Goal: Navigation & Orientation: Find specific page/section

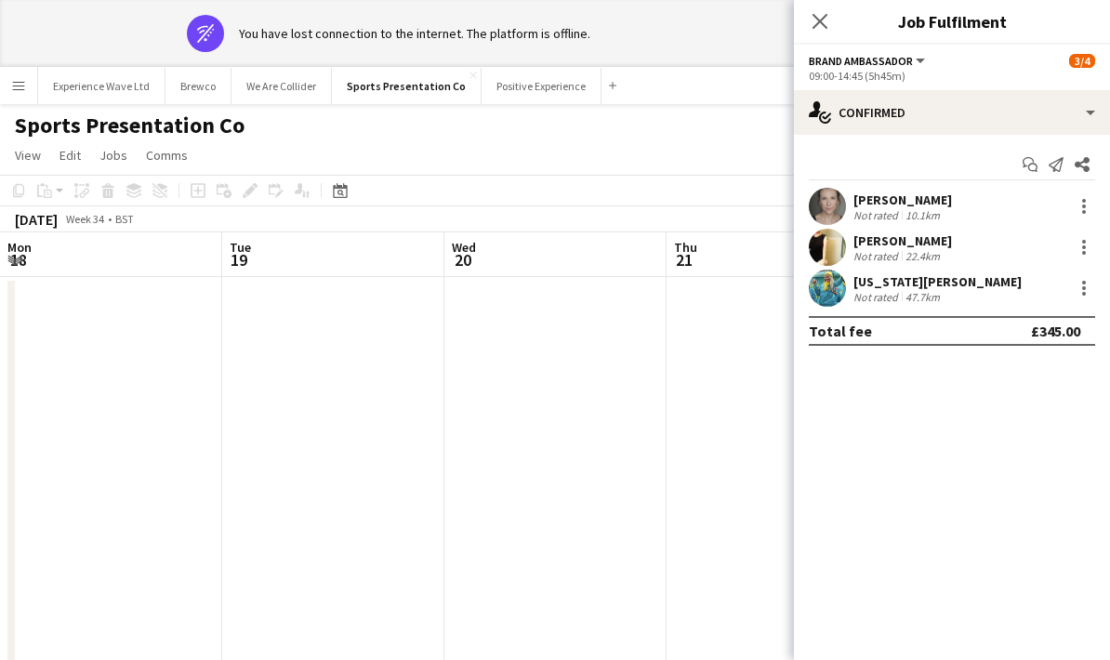
scroll to position [0, 589]
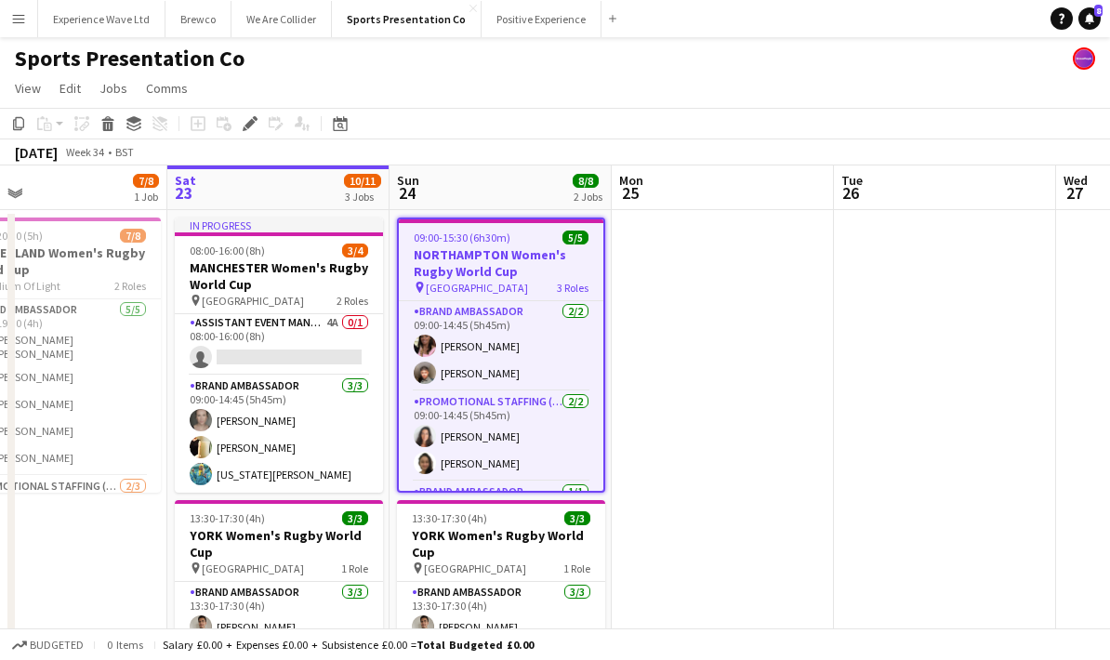
click at [17, 22] on app-icon "Menu" at bounding box center [18, 18] width 15 height 15
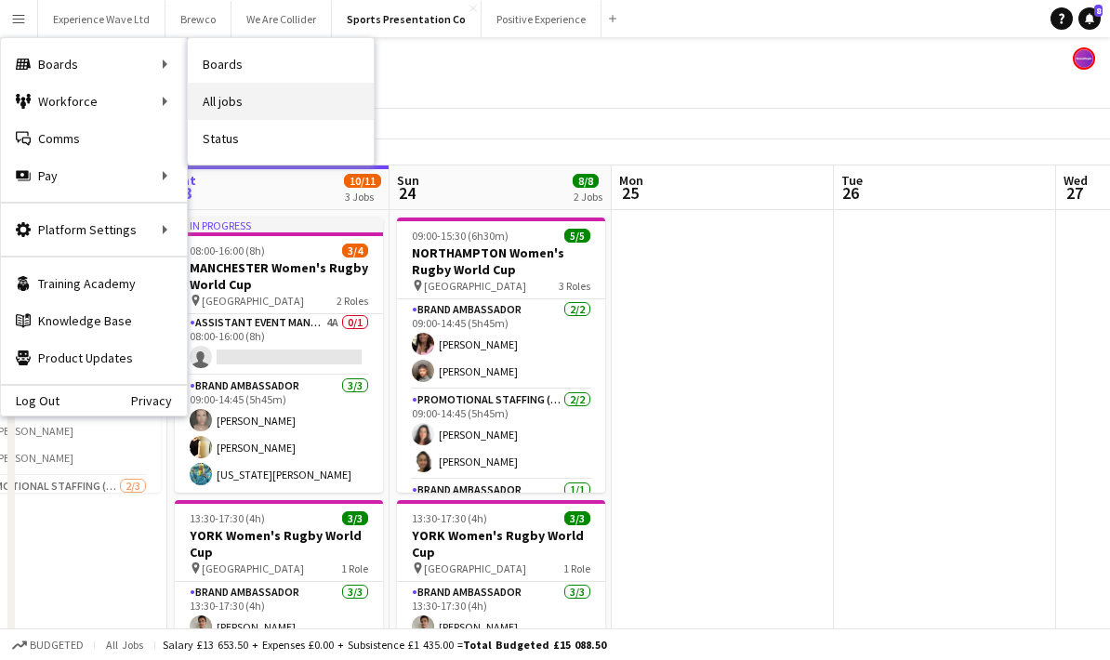
click at [263, 110] on link "All jobs" at bounding box center [281, 101] width 186 height 37
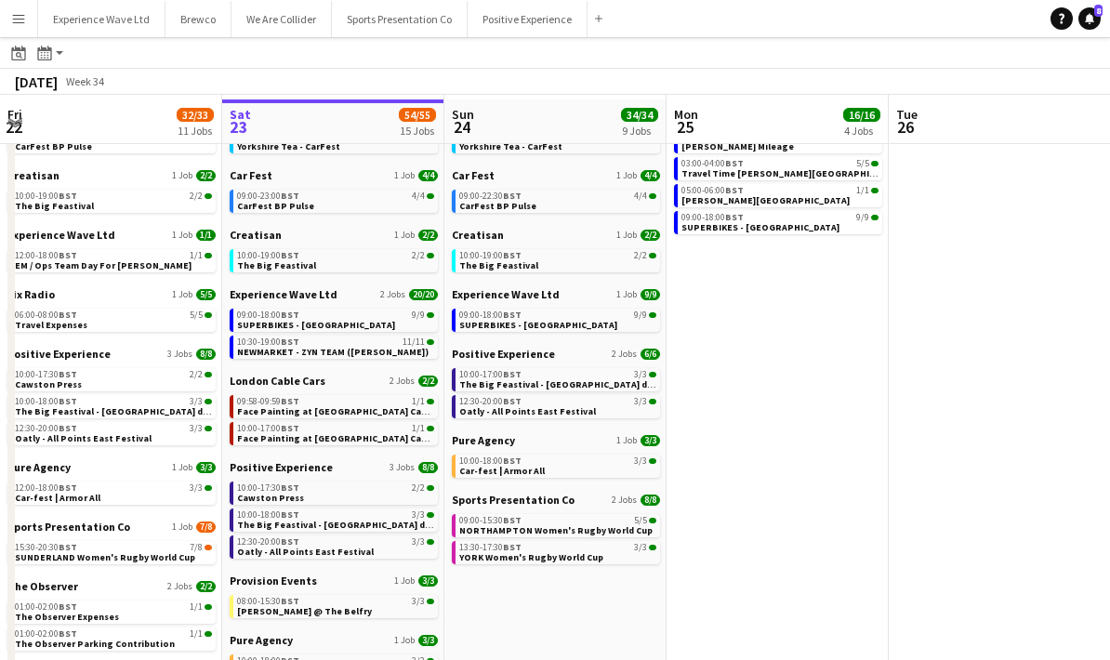
scroll to position [77, 0]
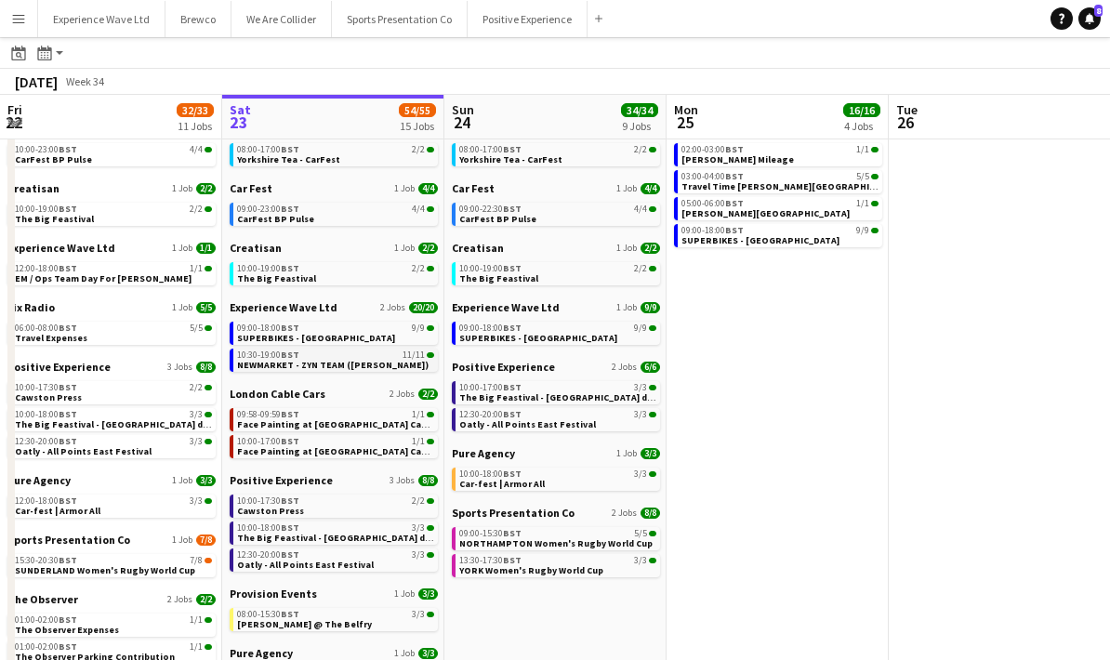
click at [320, 368] on span "NEWMARKET - ZYN TEAM ([PERSON_NAME])" at bounding box center [333, 365] width 192 height 12
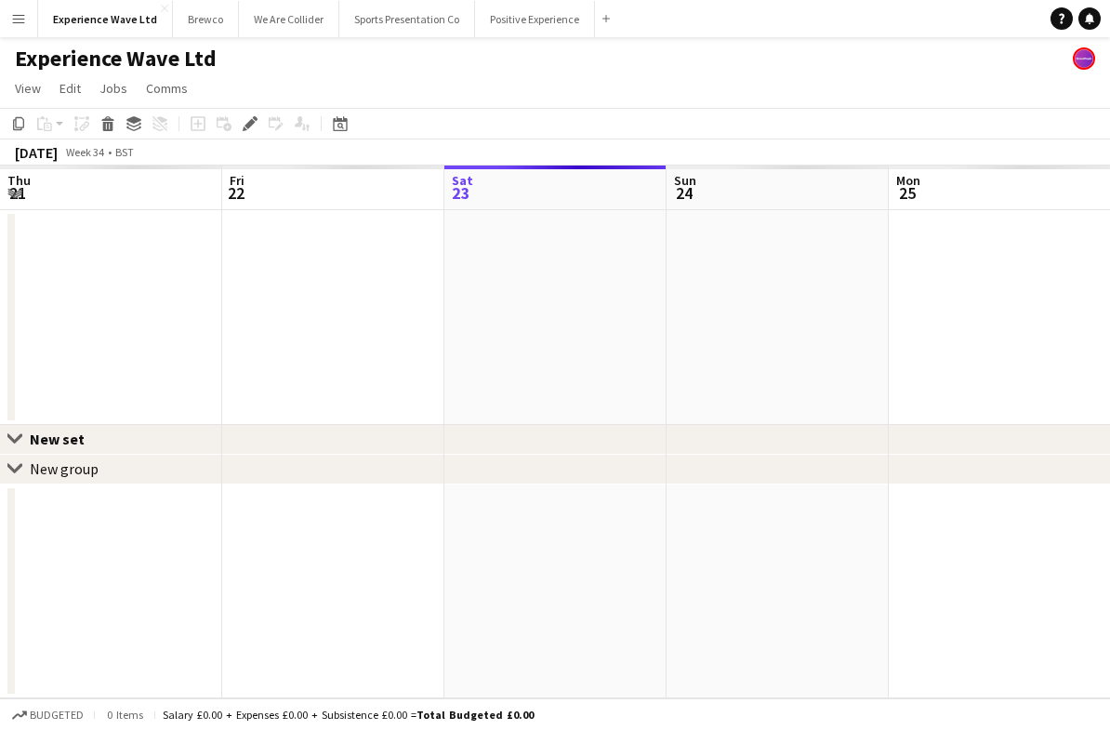
scroll to position [0, 639]
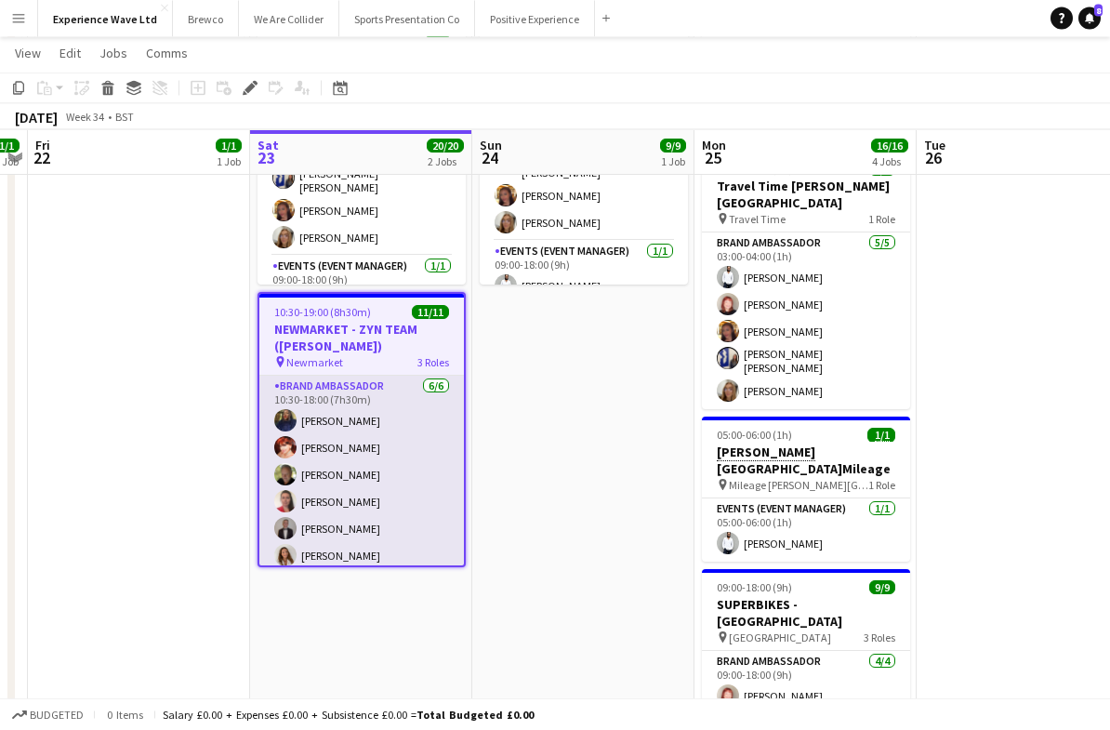
click at [383, 486] on app-card-role "Brand Ambassador 6/6 10:30-18:00 (7h30m) Amarachi Uchenna Zaina Gardner Martin …" at bounding box center [361, 476] width 205 height 198
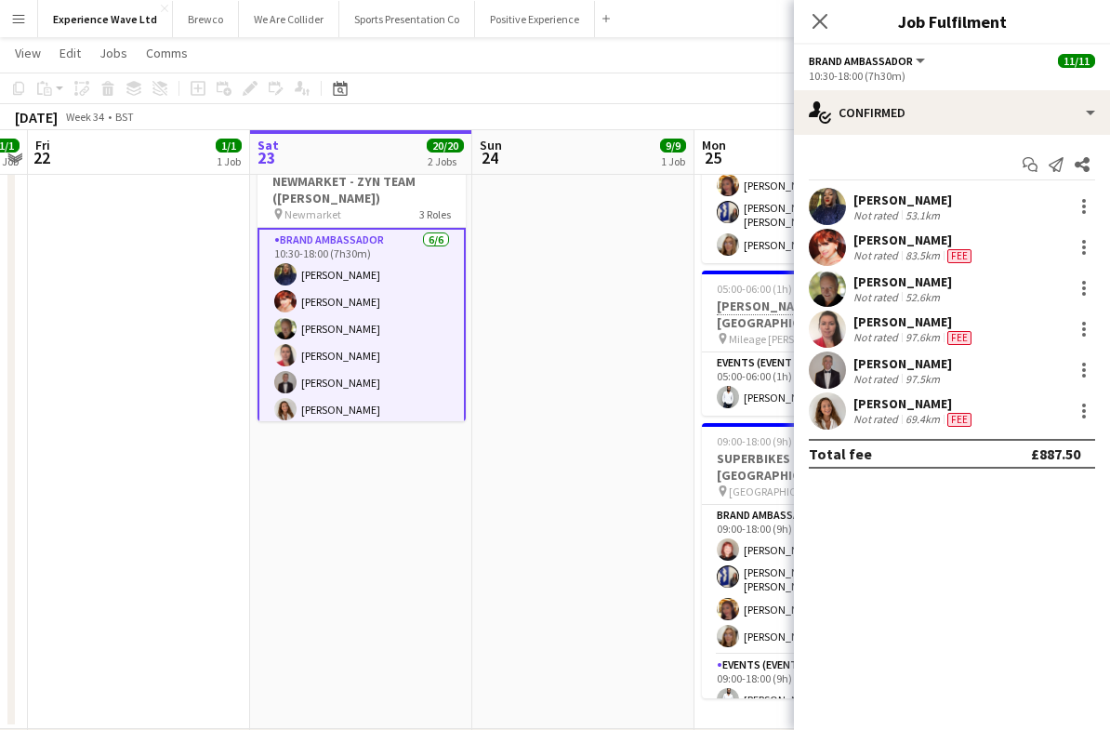
scroll to position [352, 0]
click at [418, 301] on app-card-role "Brand Ambassador 6/6 10:30-18:00 (7h30m) Amarachi Uchenna Zaina Gardner Martin …" at bounding box center [362, 330] width 208 height 202
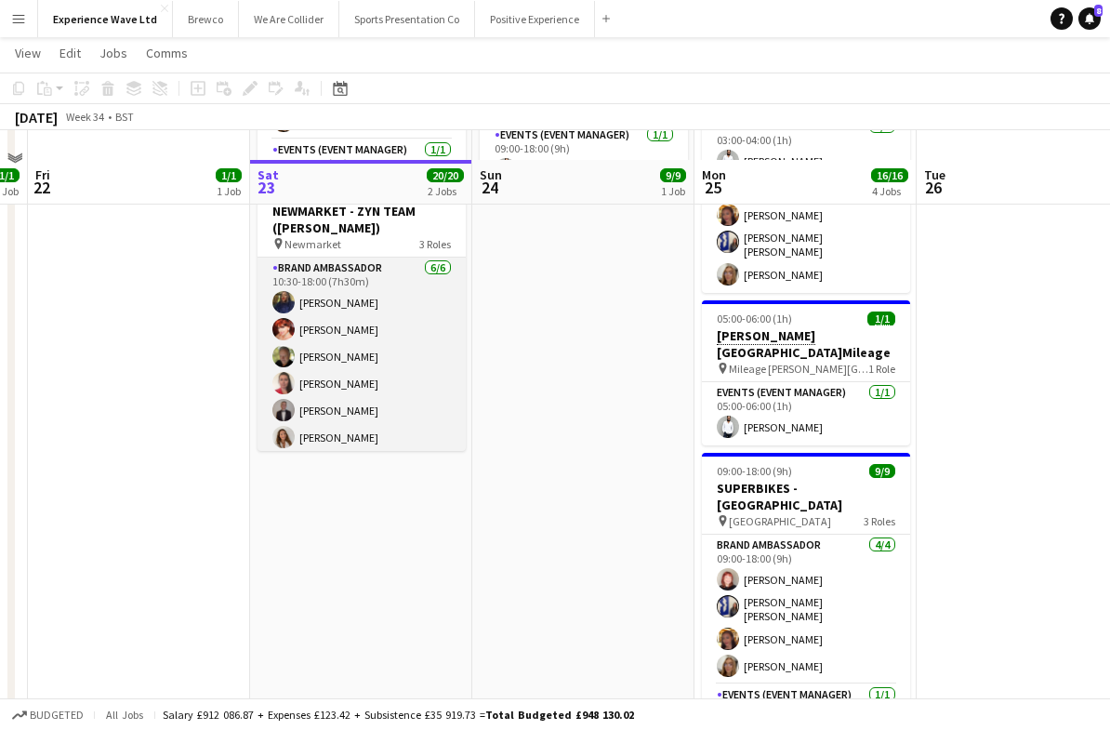
scroll to position [313, 0]
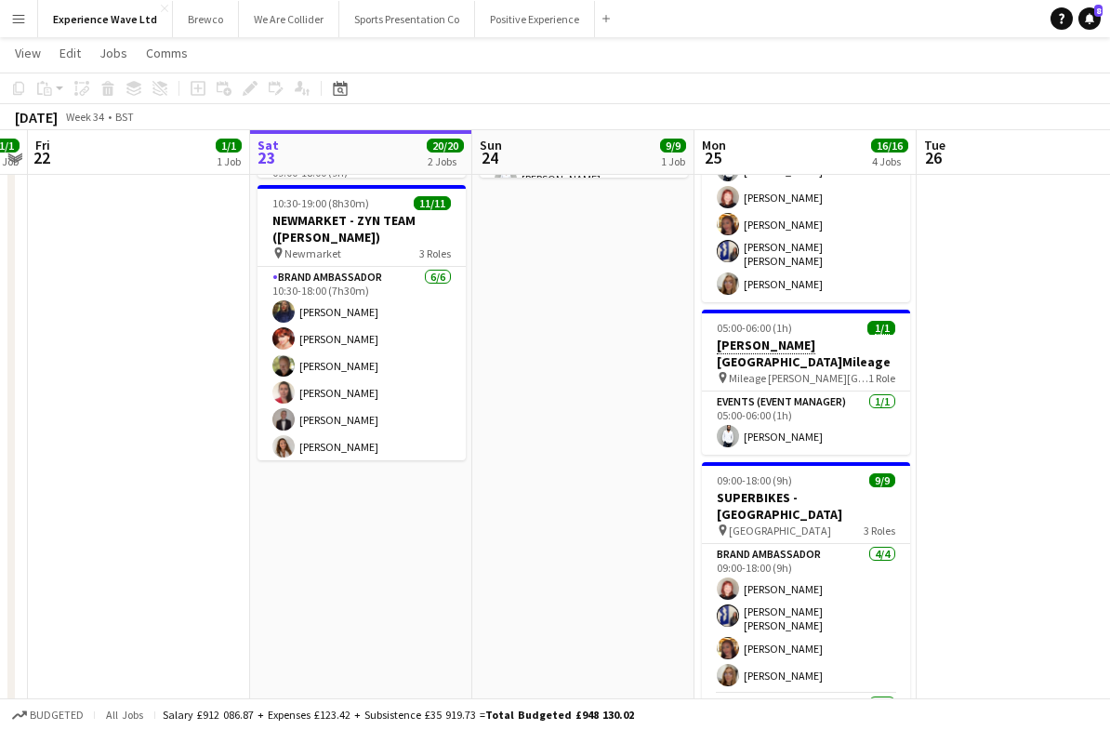
click at [370, 232] on h3 "NEWMARKET - ZYN TEAM ([PERSON_NAME])" at bounding box center [362, 228] width 208 height 33
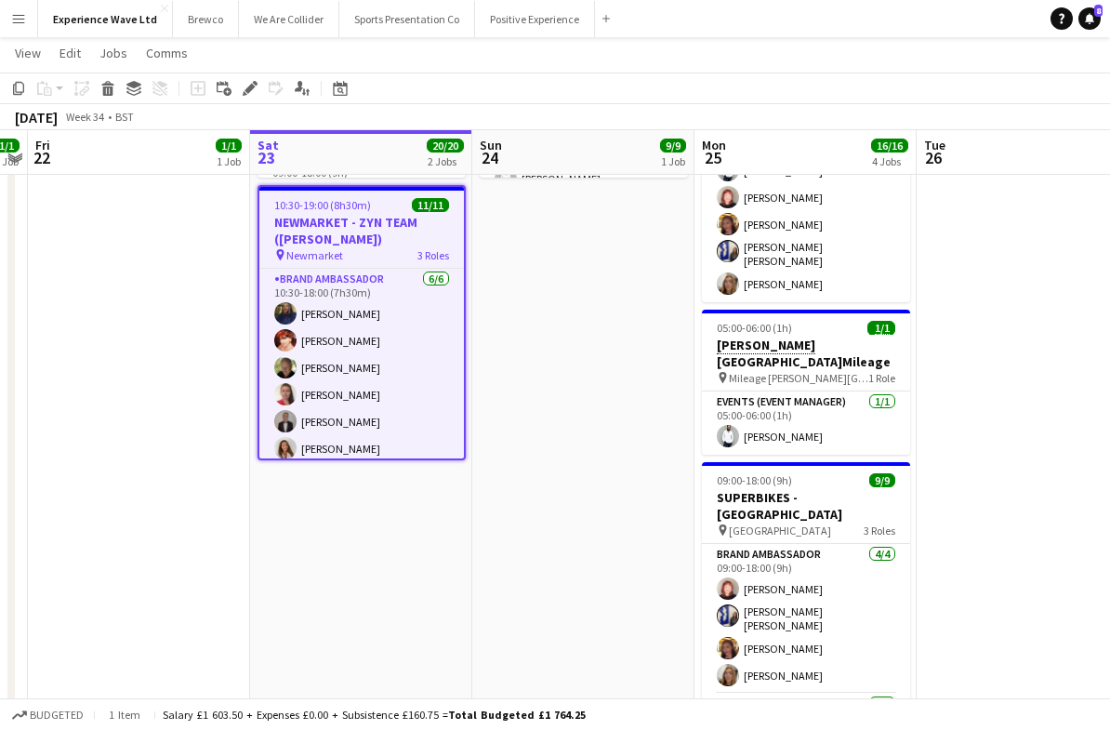
click at [392, 238] on h3 "NEWMARKET - ZYN TEAM ([PERSON_NAME])" at bounding box center [361, 230] width 205 height 33
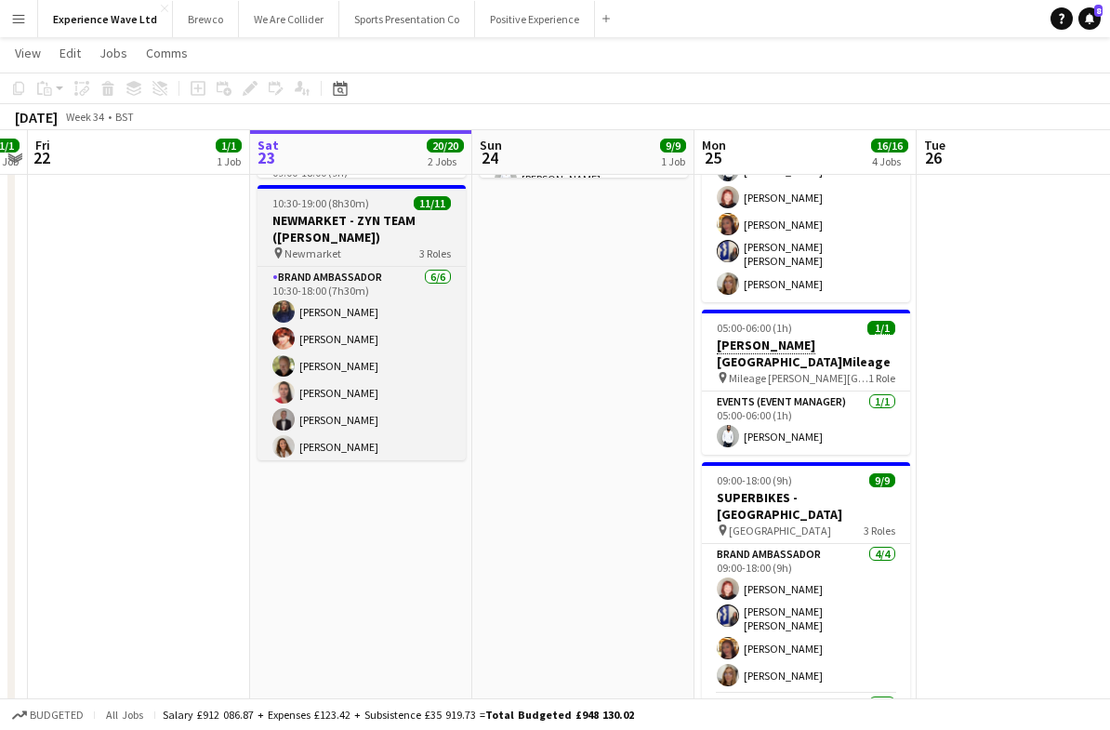
click at [393, 240] on h3 "NEWMARKET - ZYN TEAM ([PERSON_NAME])" at bounding box center [362, 228] width 208 height 33
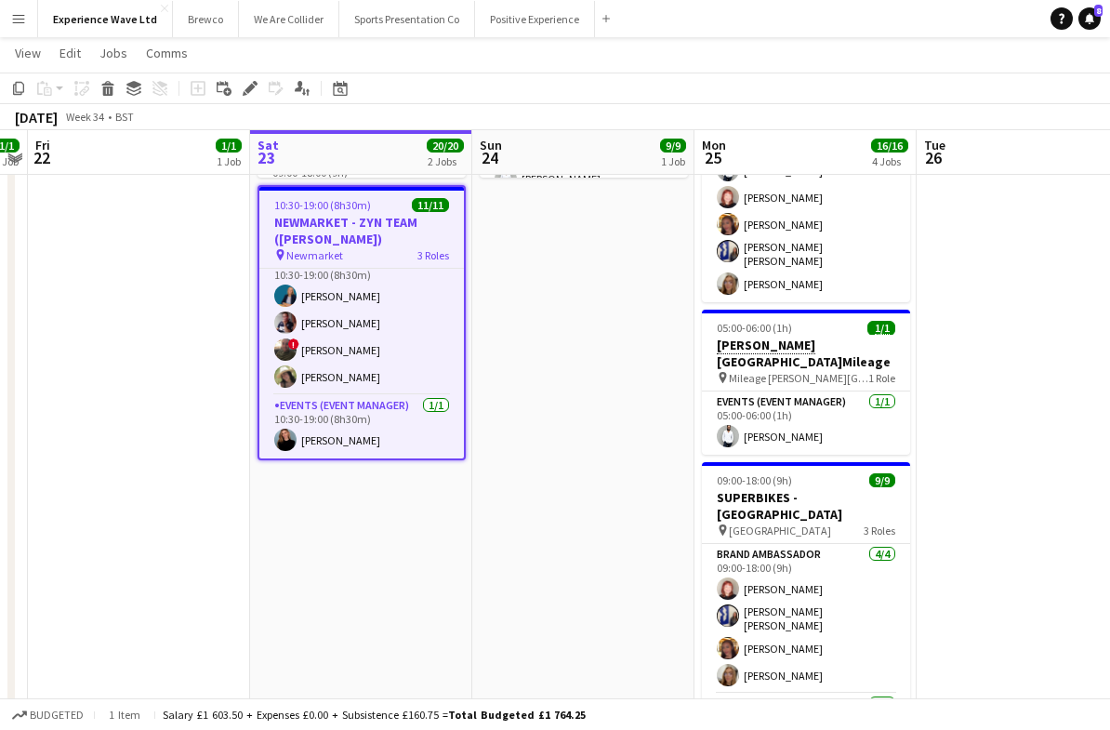
scroll to position [216, 0]
